Goal: Task Accomplishment & Management: Complete application form

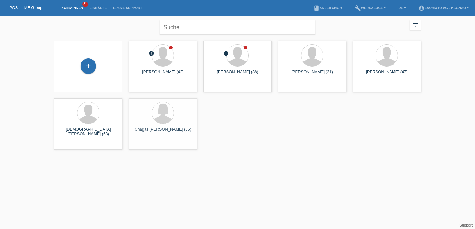
click at [92, 70] on div "+" at bounding box center [89, 66] width 16 height 16
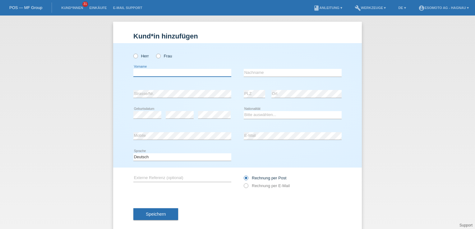
click at [193, 73] on input "text" at bounding box center [182, 73] width 98 height 8
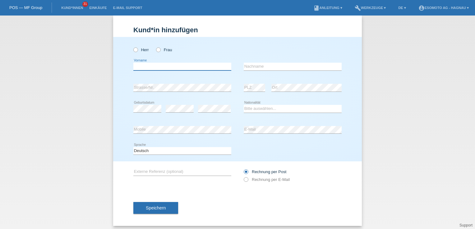
scroll to position [9, 0]
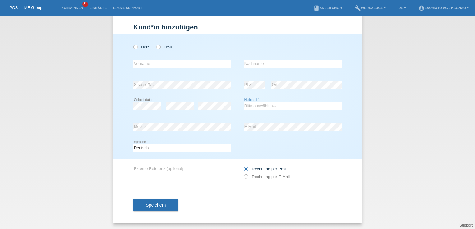
click at [259, 107] on select "Bitte auswählen... Schweiz Deutschland Liechtenstein Österreich ------------ Af…" at bounding box center [293, 105] width 98 height 7
click at [247, 136] on div "error E-Mail" at bounding box center [293, 127] width 98 height 21
click at [132, 44] on icon at bounding box center [132, 44] width 0 height 0
click at [133, 46] on input "Herr" at bounding box center [135, 47] width 4 height 4
radio input "true"
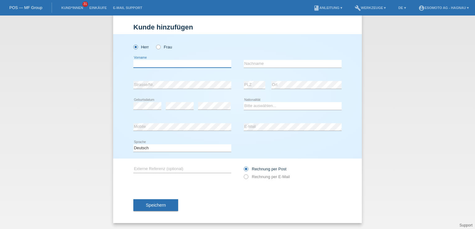
drag, startPoint x: 142, startPoint y: 65, endPoint x: 146, endPoint y: 65, distance: 3.7
click at [143, 65] on input "text" at bounding box center [182, 64] width 98 height 8
type input "Ertan"
type input "Huseinoski"
click at [299, 105] on select "Bitte auswählen... Schweiz Deutschland Liechtenstein Österreich ------------ Af…" at bounding box center [293, 105] width 98 height 7
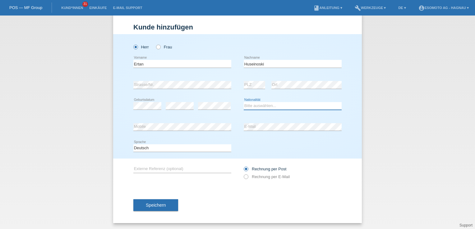
select select "CH"
click at [244, 102] on select "Bitte auswählen... Schweiz Deutschland Liechtenstein Österreich ------------ Af…" at bounding box center [293, 105] width 98 height 7
click at [165, 207] on button "Speichern" at bounding box center [155, 206] width 45 height 12
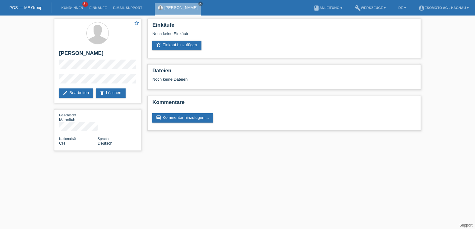
click at [186, 46] on link "add_shopping_cart Einkauf hinzufügen" at bounding box center [176, 45] width 49 height 9
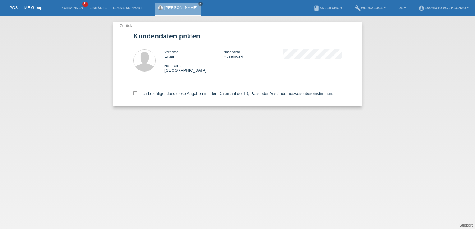
click at [134, 95] on icon at bounding box center [135, 93] width 4 height 4
click at [134, 95] on input "Ich bestätige, dass diese Angaben mit den Daten auf der ID, Pass oder Ausländer…" at bounding box center [135, 93] width 4 height 4
checkbox input "true"
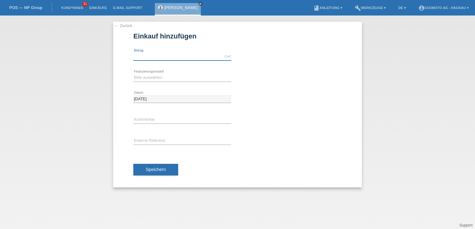
click at [166, 55] on input "text" at bounding box center [182, 57] width 98 height 8
type input "2490.00"
click at [122, 105] on div "← Zurück Einkauf hinzufügen Verfügbarer Betrag: 2490.00 CHF error [GEOGRAPHIC_D…" at bounding box center [237, 105] width 249 height 166
click at [143, 76] on select "Bitte auswählen Fixe Raten Kauf auf Rechnung mit Teilzahlungsoption" at bounding box center [182, 77] width 98 height 7
select select "69"
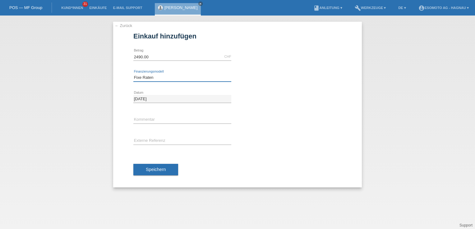
click at [133, 74] on select "Bitte auswählen Fixe Raten Kauf auf Rechnung mit Teilzahlungsoption" at bounding box center [182, 77] width 98 height 7
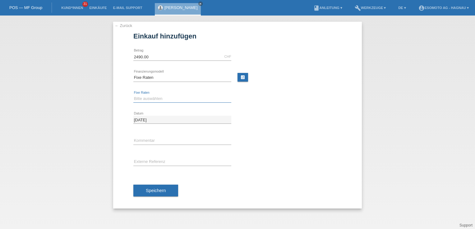
click at [152, 97] on select "Bitte auswählen 12 Raten 24 Raten 36 Raten 48 Raten" at bounding box center [182, 98] width 98 height 7
select select "139"
click at [133, 95] on select "Bitte auswählen 12 Raten 24 Raten 36 Raten 48 Raten" at bounding box center [182, 98] width 98 height 7
click at [163, 189] on span "Speichern" at bounding box center [156, 190] width 20 height 5
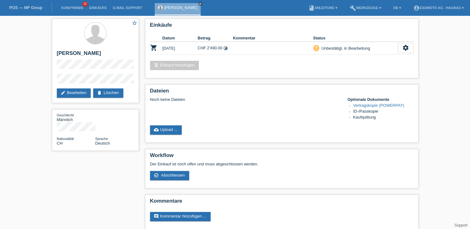
click at [68, 7] on link "Kund*innen" at bounding box center [72, 8] width 28 height 4
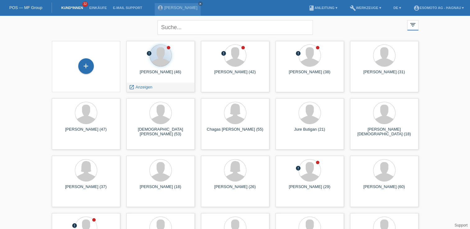
click at [158, 64] on div at bounding box center [161, 56] width 22 height 22
click at [147, 88] on span "Anzeigen" at bounding box center [144, 87] width 17 height 5
